Goal: Check status: Check status

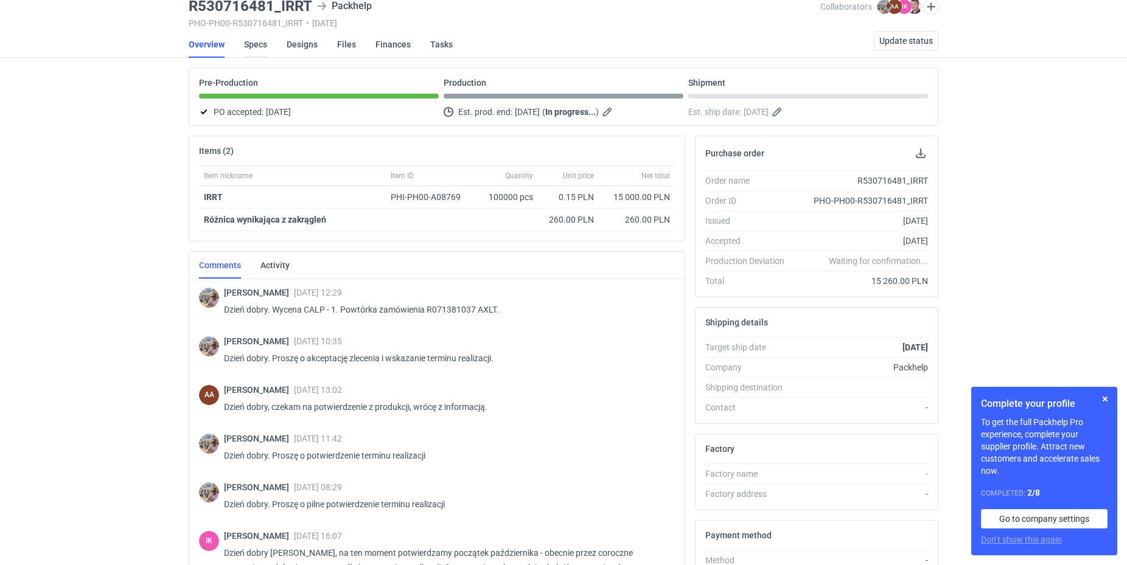
click at [254, 43] on link "Specs" at bounding box center [255, 44] width 23 height 27
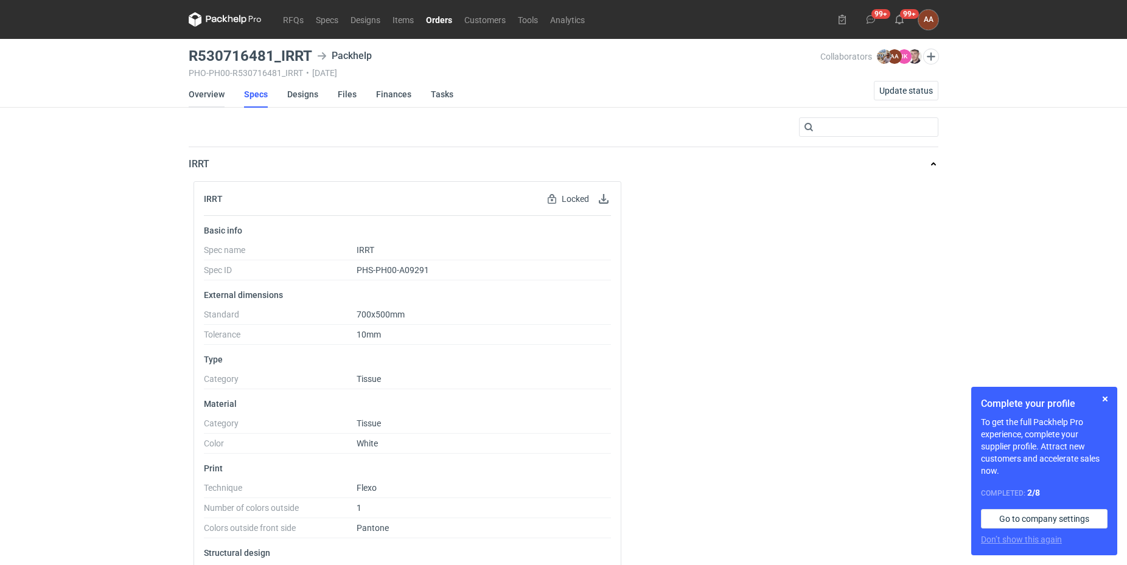
click at [212, 98] on link "Overview" at bounding box center [207, 94] width 36 height 27
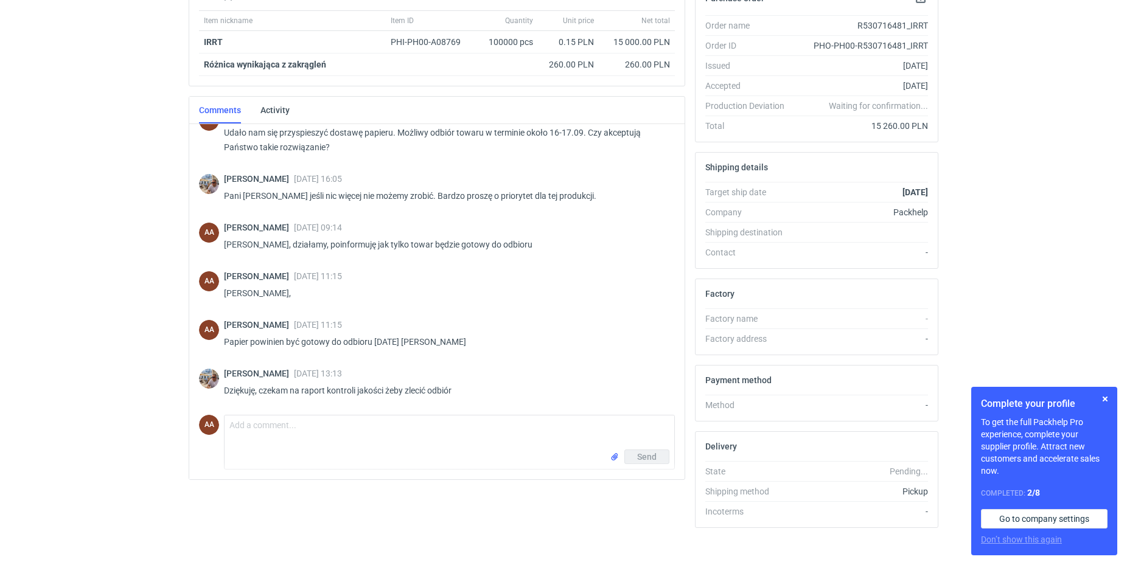
scroll to position [217, 0]
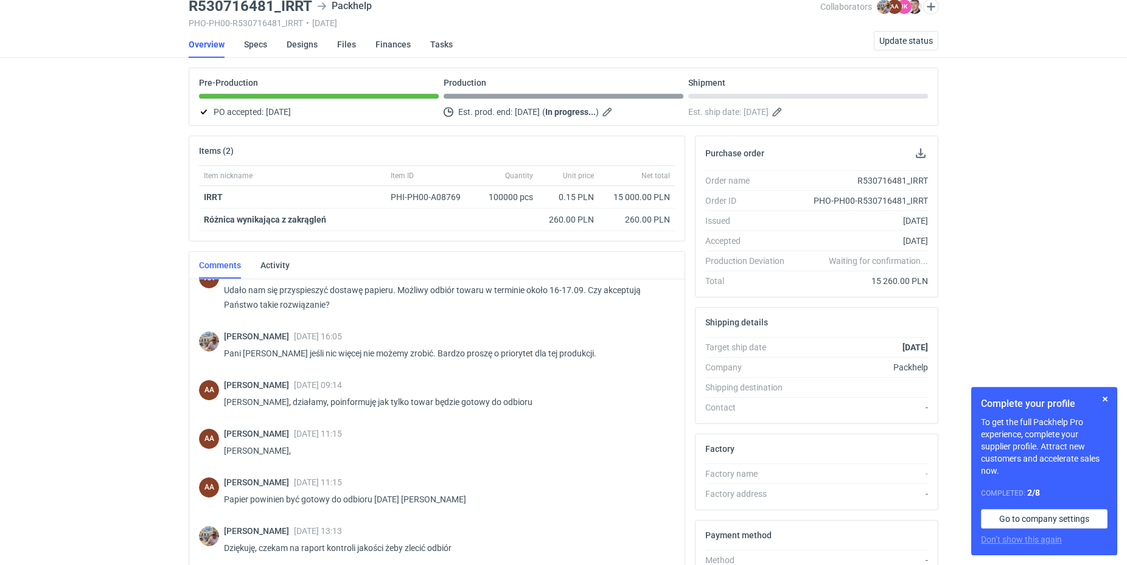
scroll to position [450, 0]
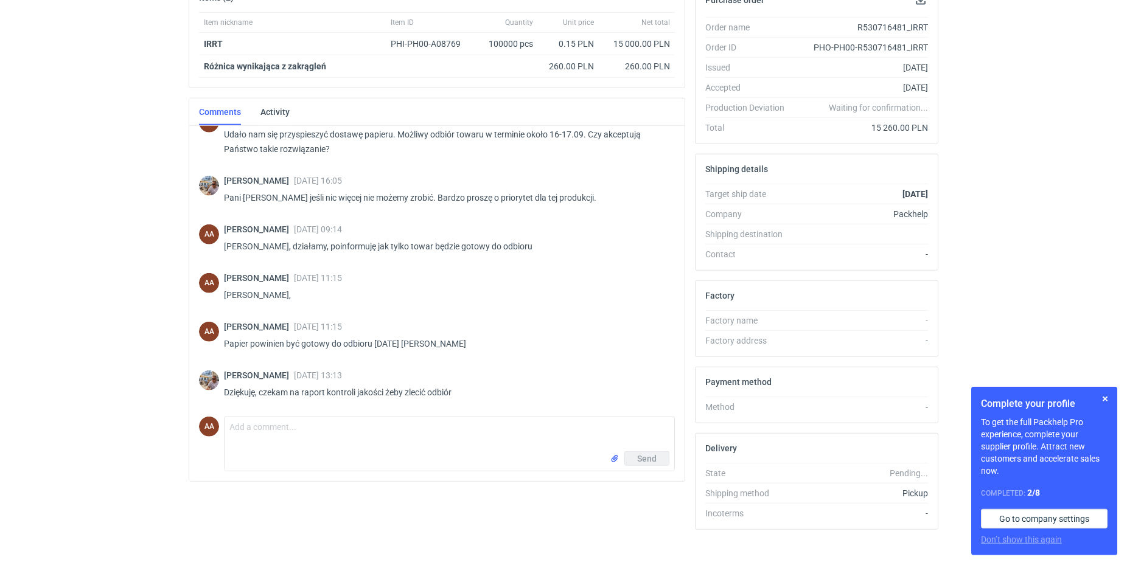
scroll to position [217, 0]
